Goal: Task Accomplishment & Management: Manage account settings

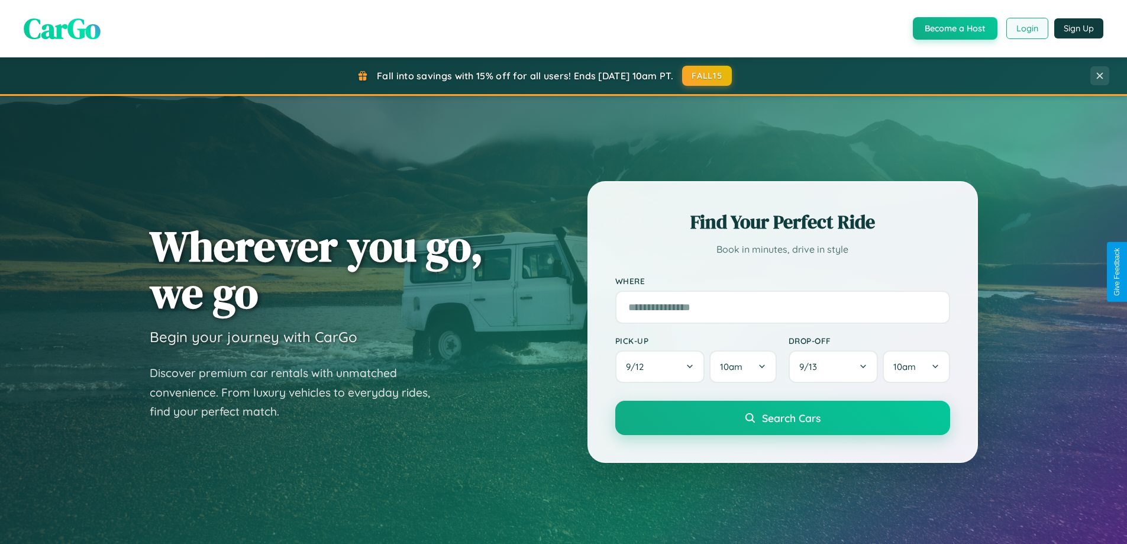
click at [1027, 28] on button "Login" at bounding box center [1027, 28] width 42 height 21
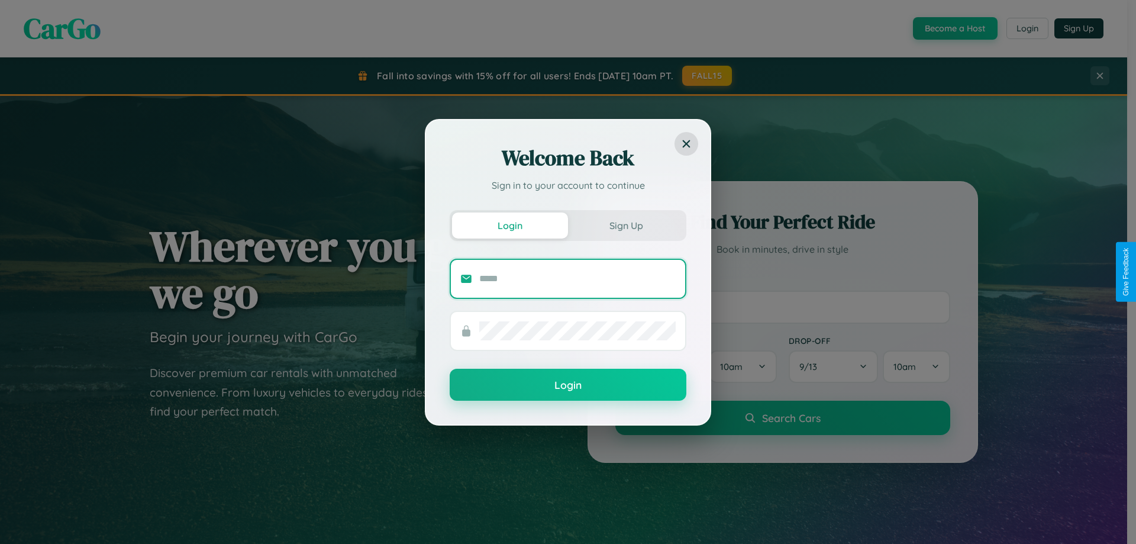
click at [577, 278] on input "text" at bounding box center [577, 278] width 196 height 19
type input "**********"
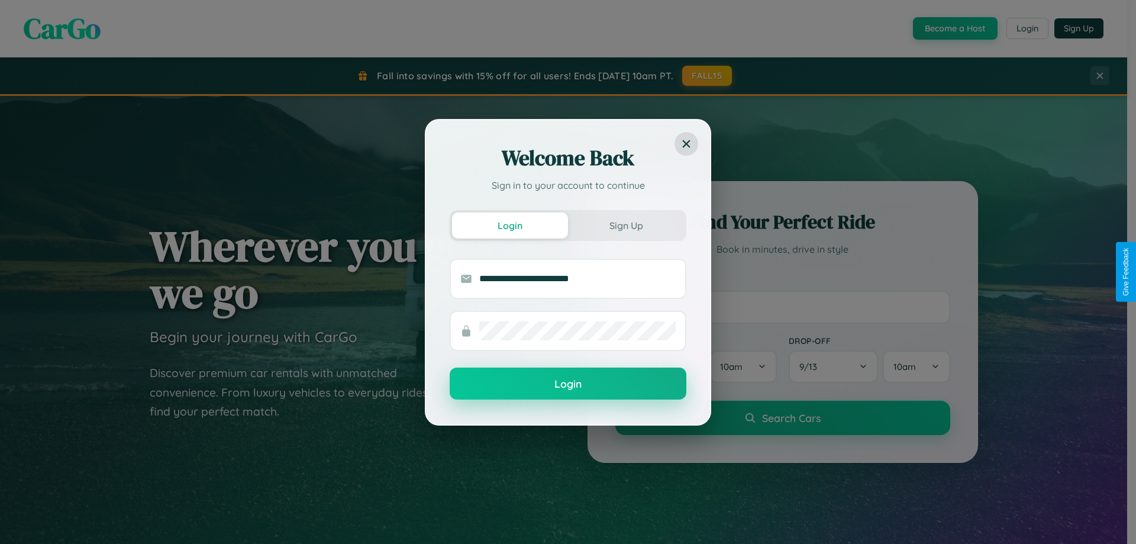
click at [568, 384] on button "Login" at bounding box center [568, 383] width 237 height 32
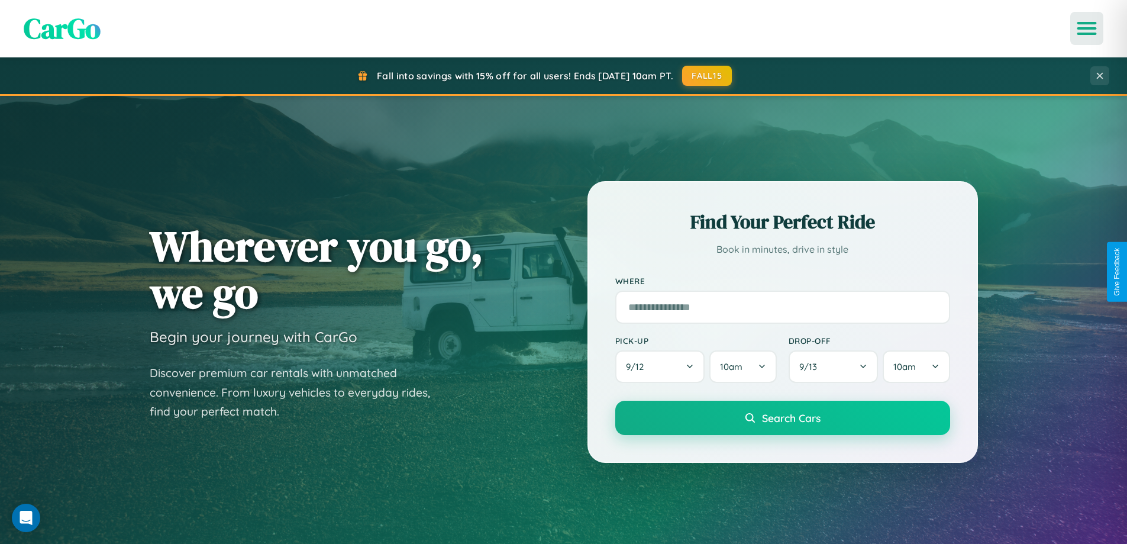
click at [1087, 28] on icon "Open menu" at bounding box center [1087, 28] width 17 height 11
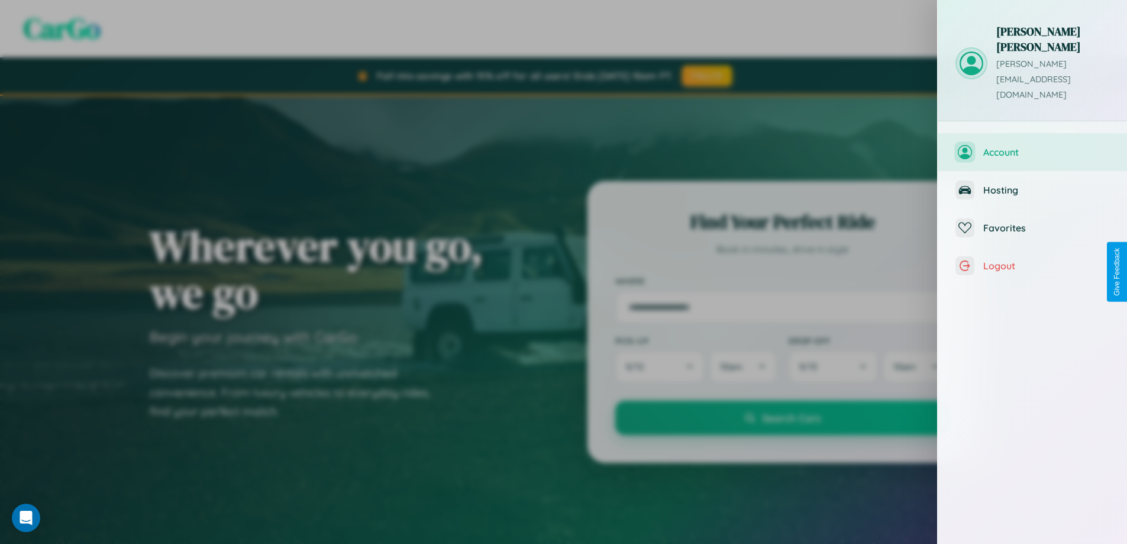
click at [1032, 146] on span "Account" at bounding box center [1046, 152] width 126 height 12
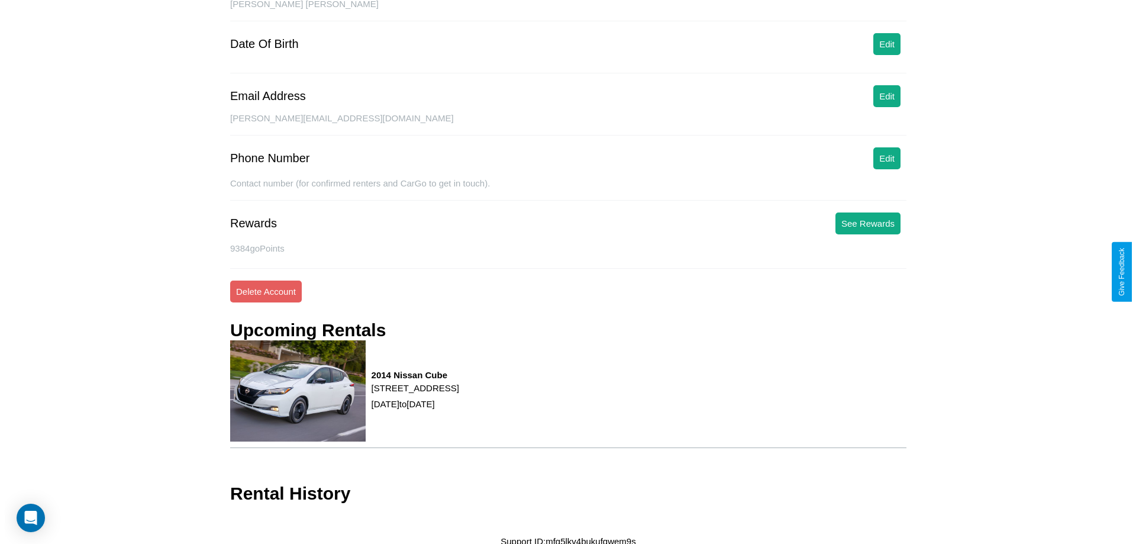
scroll to position [136, 0]
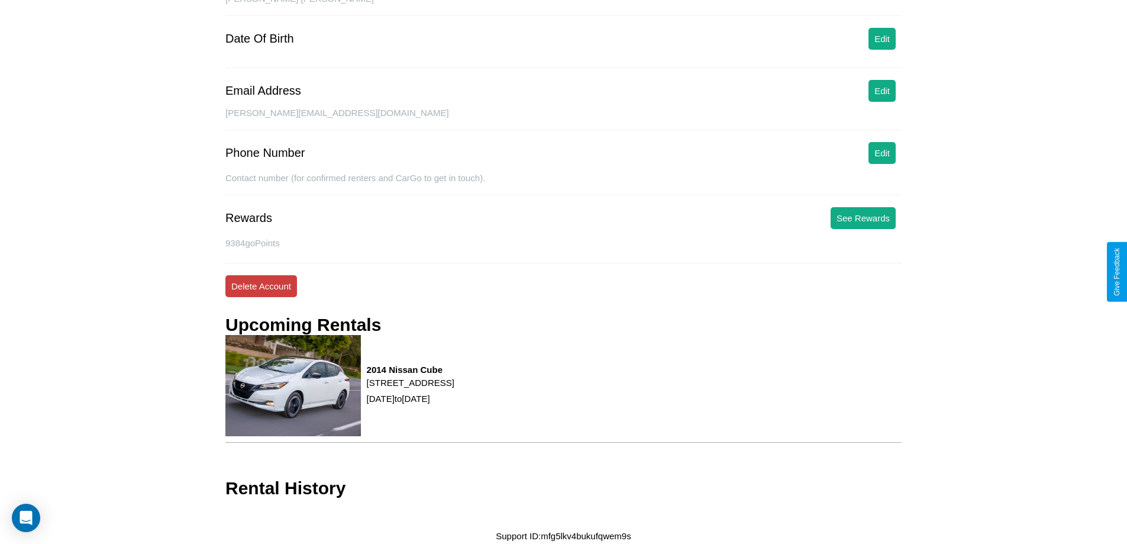
click at [261, 286] on button "Delete Account" at bounding box center [261, 286] width 72 height 22
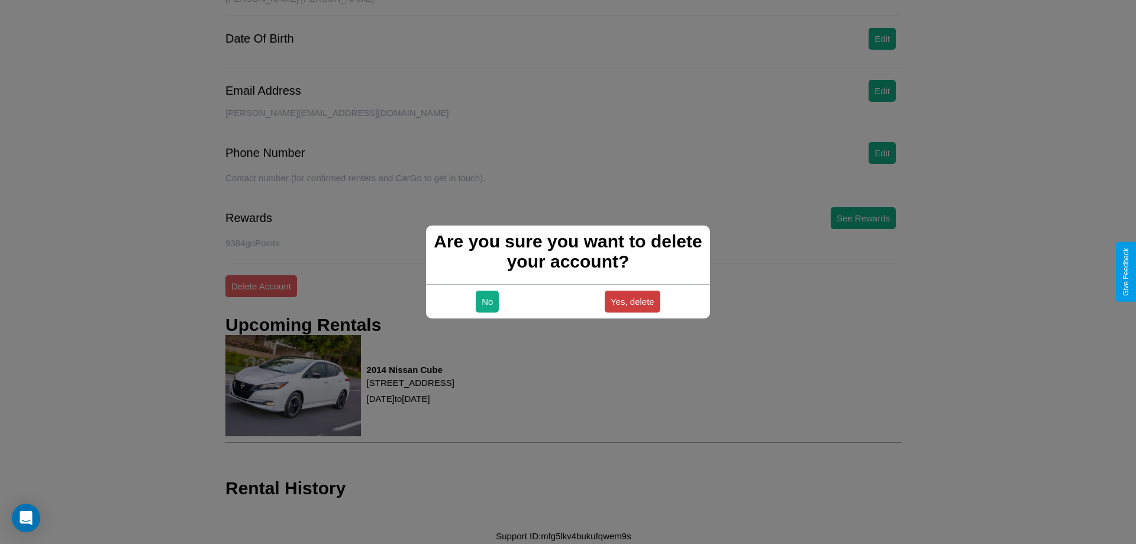
click at [632, 301] on button "Yes, delete" at bounding box center [633, 301] width 56 height 22
